Goal: Information Seeking & Learning: Learn about a topic

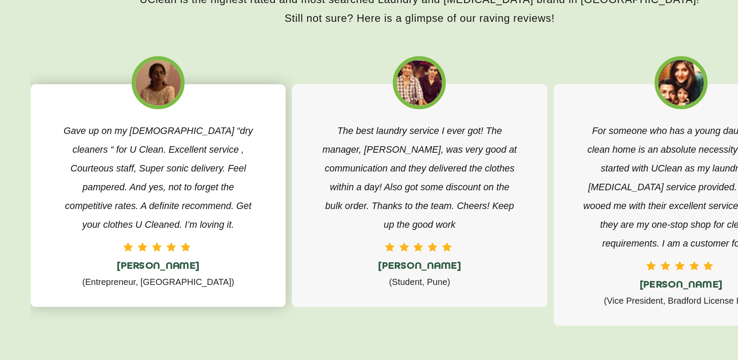
scroll to position [1393, 0]
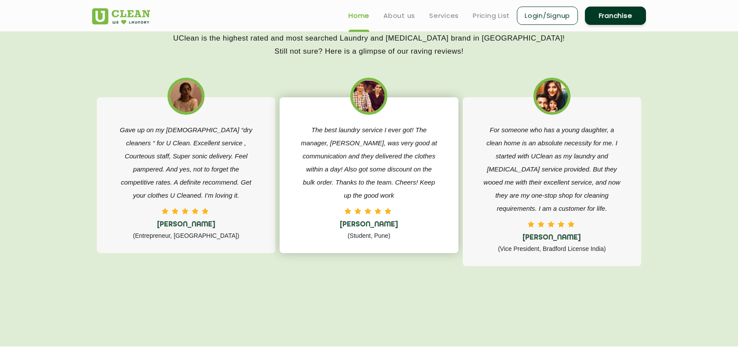
click at [369, 157] on p "The best laundry service I ever got! The manager, [PERSON_NAME], was very good …" at bounding box center [368, 162] width 139 height 78
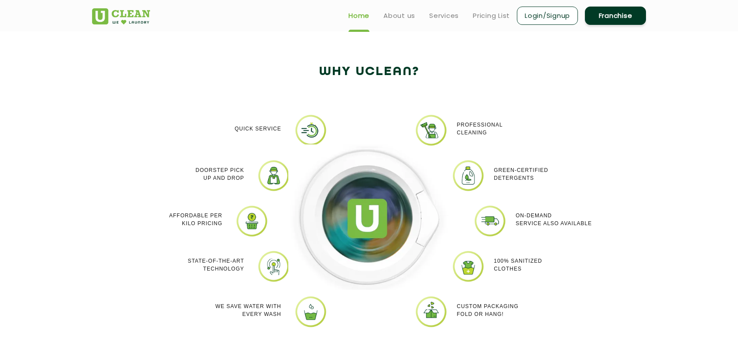
scroll to position [714, 0]
click at [443, 20] on ul "Home About us Services Pricing List Login/Signup Franchise" at bounding box center [493, 15] width 304 height 20
click at [488, 12] on link "Pricing List" at bounding box center [491, 15] width 37 height 10
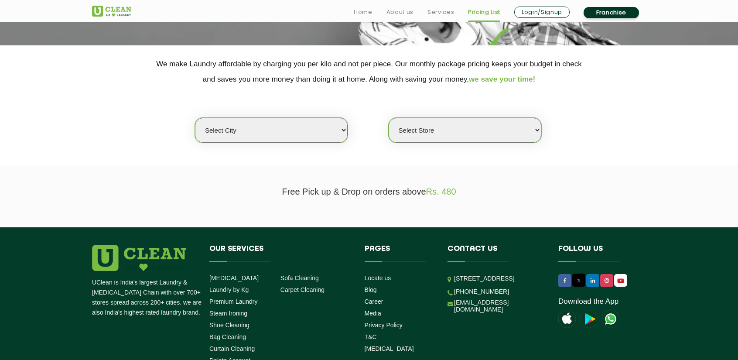
scroll to position [225, 0]
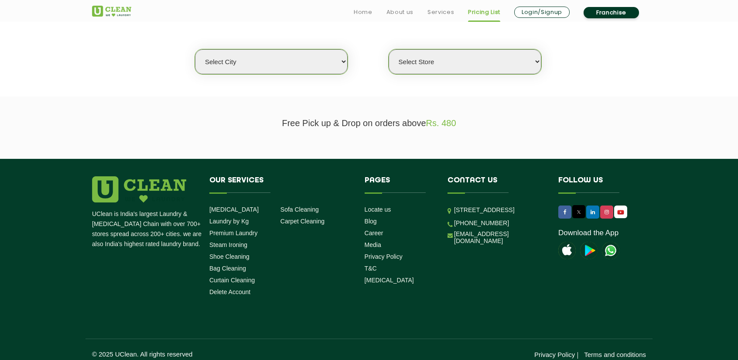
click at [305, 59] on select "Select city [GEOGRAPHIC_DATA] [GEOGRAPHIC_DATA] [GEOGRAPHIC_DATA] [GEOGRAPHIC_D…" at bounding box center [271, 61] width 153 height 25
select select "16"
click at [195, 49] on select "Select city [GEOGRAPHIC_DATA] [GEOGRAPHIC_DATA] [GEOGRAPHIC_DATA] [GEOGRAPHIC_D…" at bounding box center [271, 61] width 153 height 25
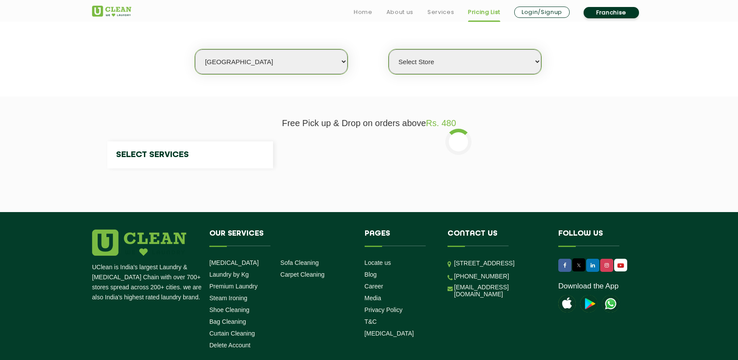
select select "0"
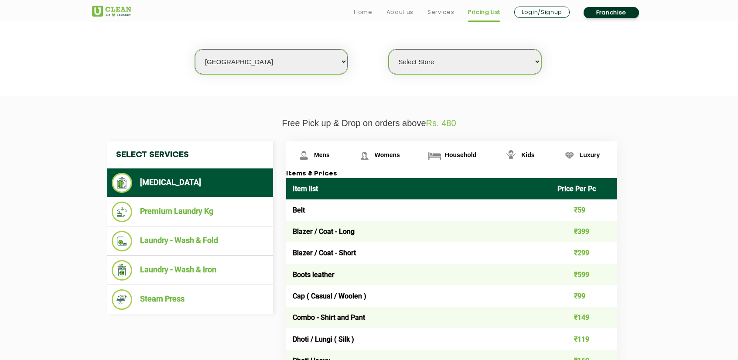
scroll to position [241, 0]
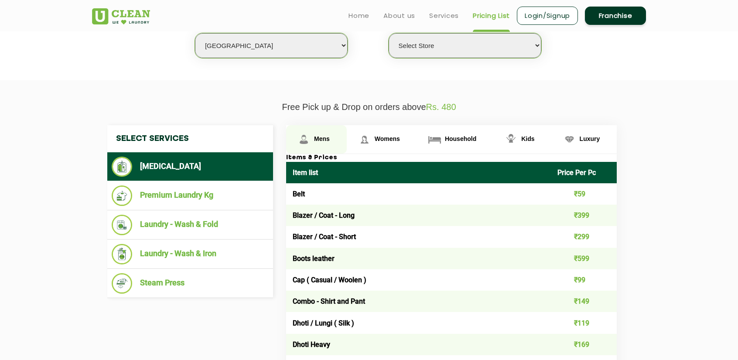
click at [317, 133] on link "Mens" at bounding box center [316, 139] width 61 height 28
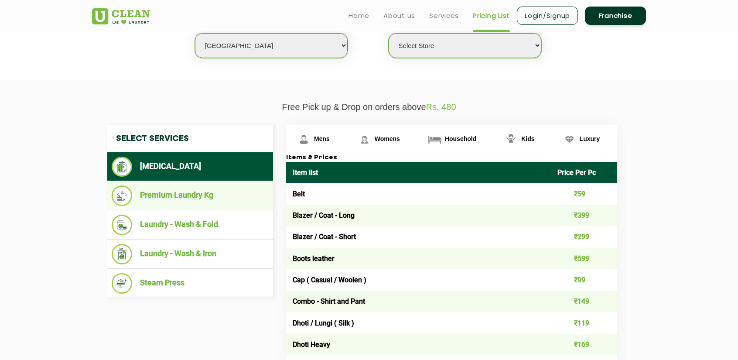
click at [240, 185] on li "Premium Laundry Kg" at bounding box center [190, 195] width 157 height 20
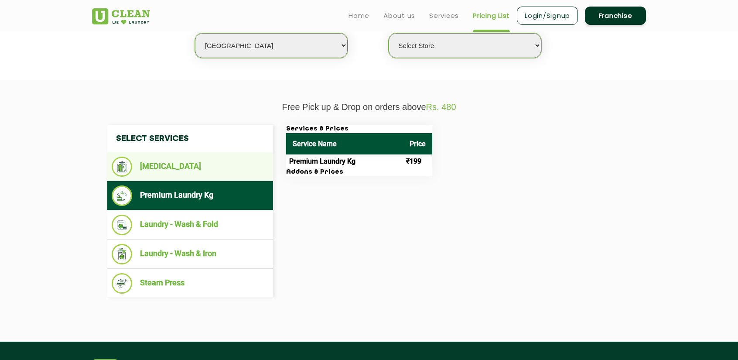
click at [245, 164] on li "[MEDICAL_DATA]" at bounding box center [190, 167] width 157 height 20
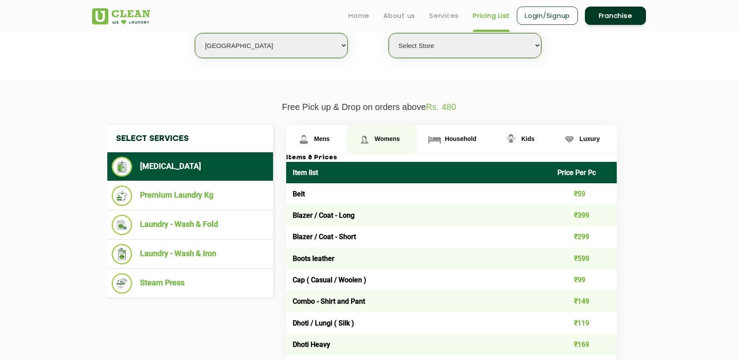
click at [347, 142] on link "Womens" at bounding box center [316, 139] width 61 height 28
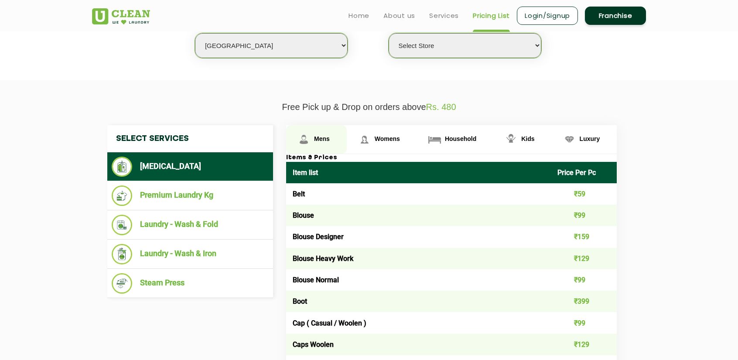
click at [325, 135] on span "Mens" at bounding box center [322, 138] width 16 height 7
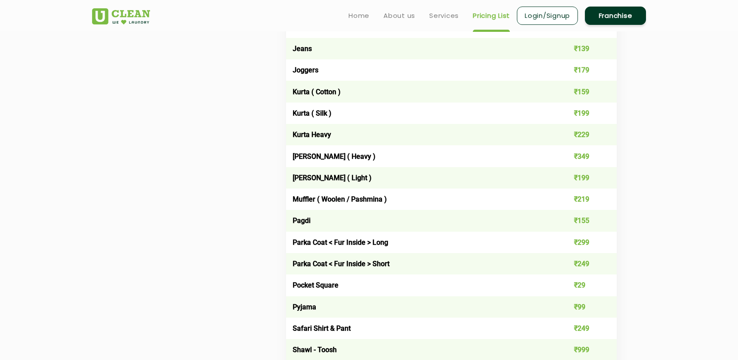
scroll to position [882, 0]
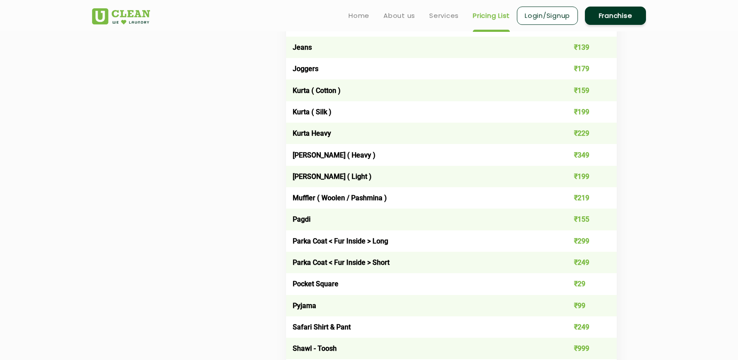
click at [308, 49] on td "Jeans" at bounding box center [418, 47] width 265 height 21
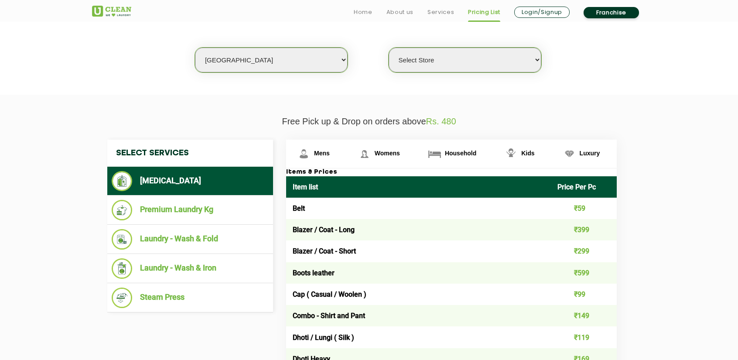
scroll to position [297, 0]
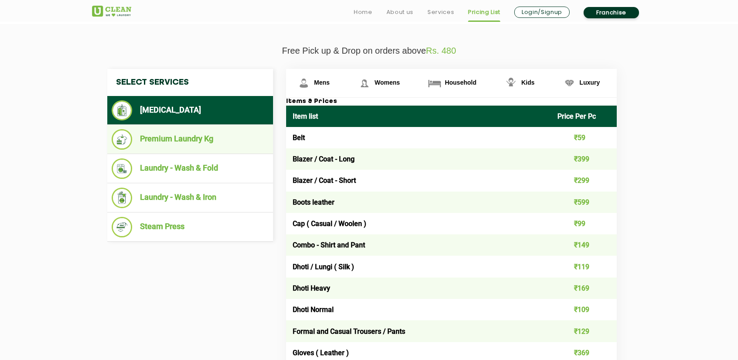
click at [187, 137] on li "Premium Laundry Kg" at bounding box center [190, 139] width 157 height 20
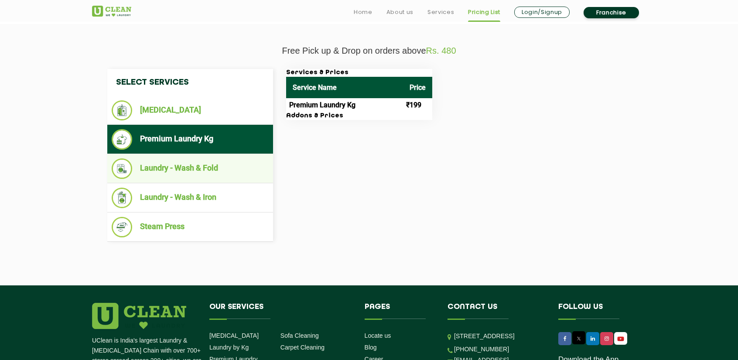
click at [177, 170] on li "Laundry - Wash & Fold" at bounding box center [190, 168] width 157 height 20
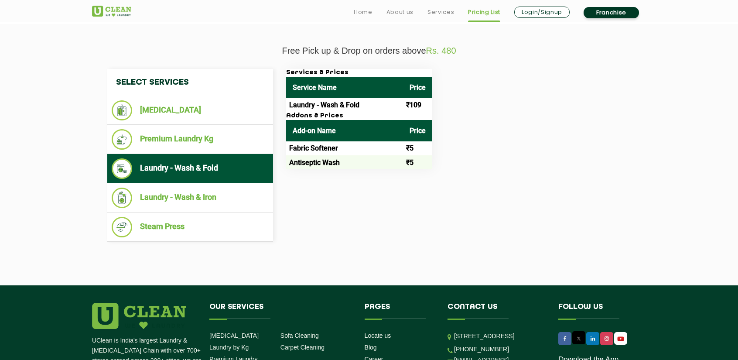
click at [338, 103] on td "Laundry - Wash & Fold" at bounding box center [344, 105] width 117 height 14
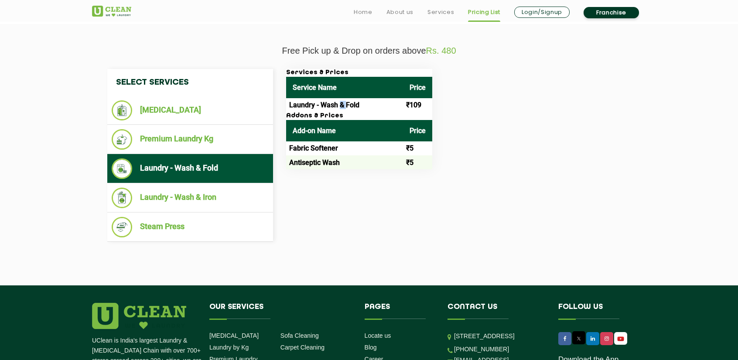
click at [338, 103] on td "Laundry - Wash & Fold" at bounding box center [344, 105] width 117 height 14
drag, startPoint x: 338, startPoint y: 103, endPoint x: 360, endPoint y: 105, distance: 21.4
click at [360, 105] on td "Laundry - Wash & Fold" at bounding box center [344, 105] width 117 height 14
click at [353, 104] on td "Laundry - Wash & Fold" at bounding box center [344, 105] width 117 height 14
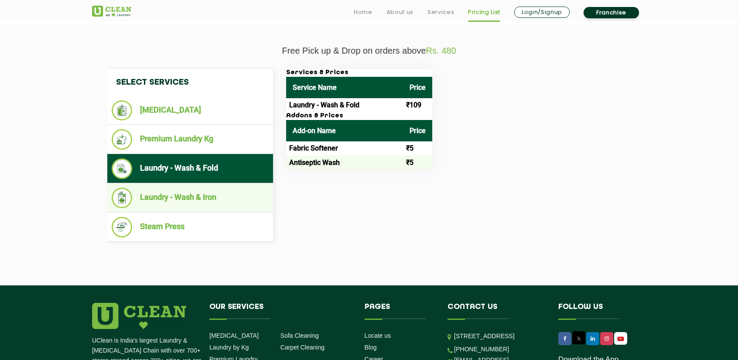
click at [199, 198] on li "Laundry - Wash & Iron" at bounding box center [190, 197] width 157 height 20
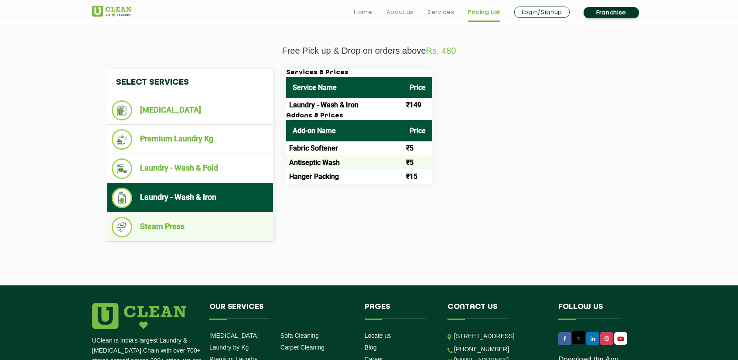
click at [171, 235] on li "Steam Press" at bounding box center [190, 227] width 157 height 20
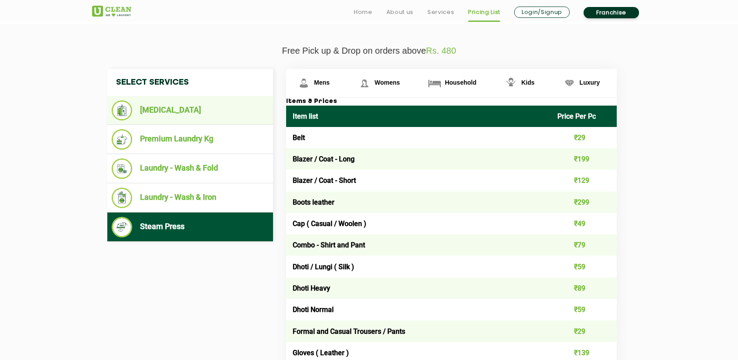
click at [215, 116] on li "[MEDICAL_DATA]" at bounding box center [190, 110] width 157 height 20
